Goal: Find specific page/section: Find specific page/section

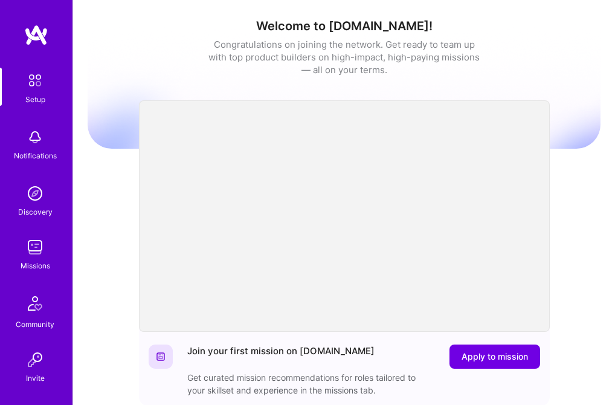
click at [32, 248] on img at bounding box center [35, 247] width 24 height 24
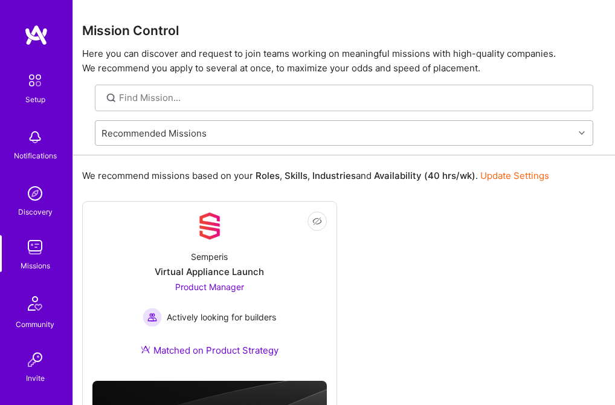
click at [232, 135] on div "Recommended Missions" at bounding box center [335, 133] width 479 height 24
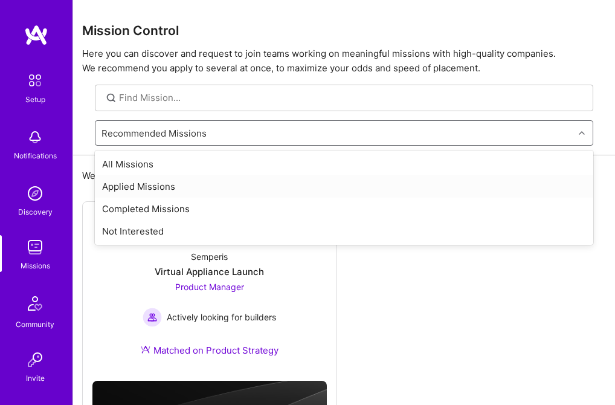
click at [144, 183] on div "Applied Missions" at bounding box center [344, 186] width 499 height 22
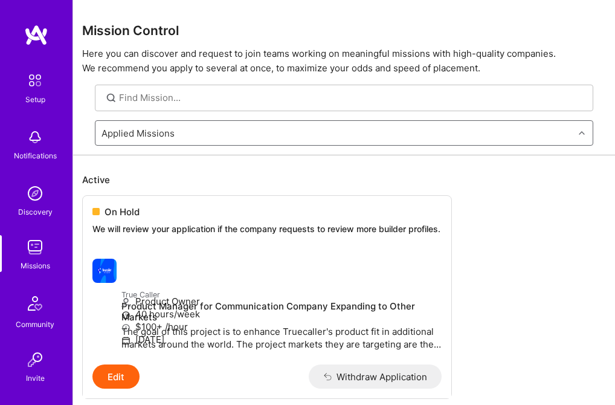
click at [28, 199] on img at bounding box center [35, 193] width 24 height 24
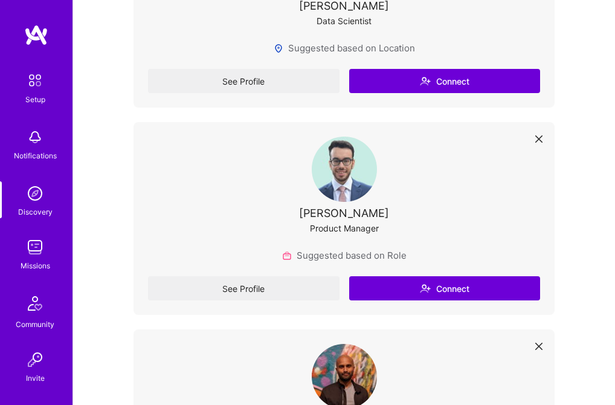
scroll to position [1908, 0]
